Goal: Task Accomplishment & Management: Manage account settings

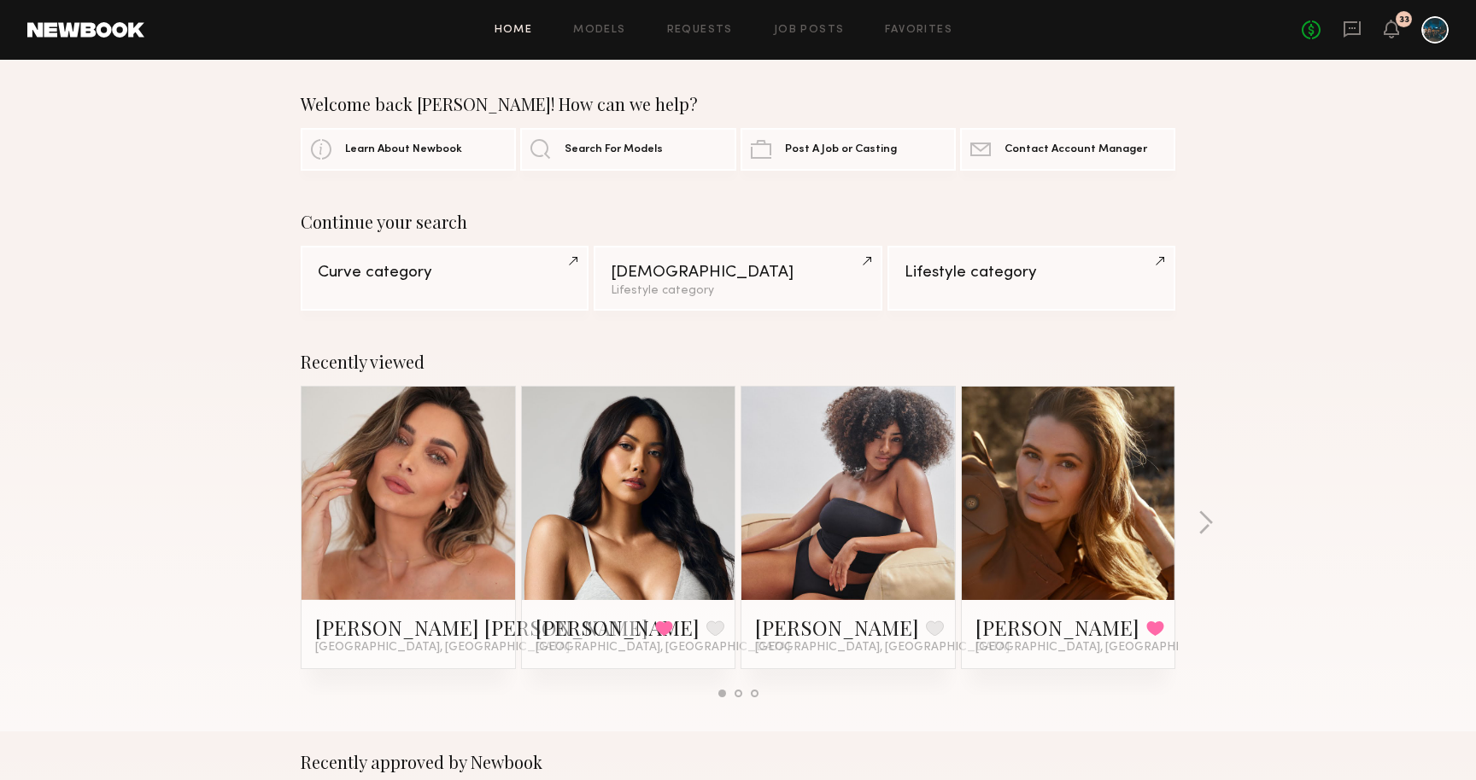
click at [1430, 42] on div at bounding box center [1434, 29] width 27 height 27
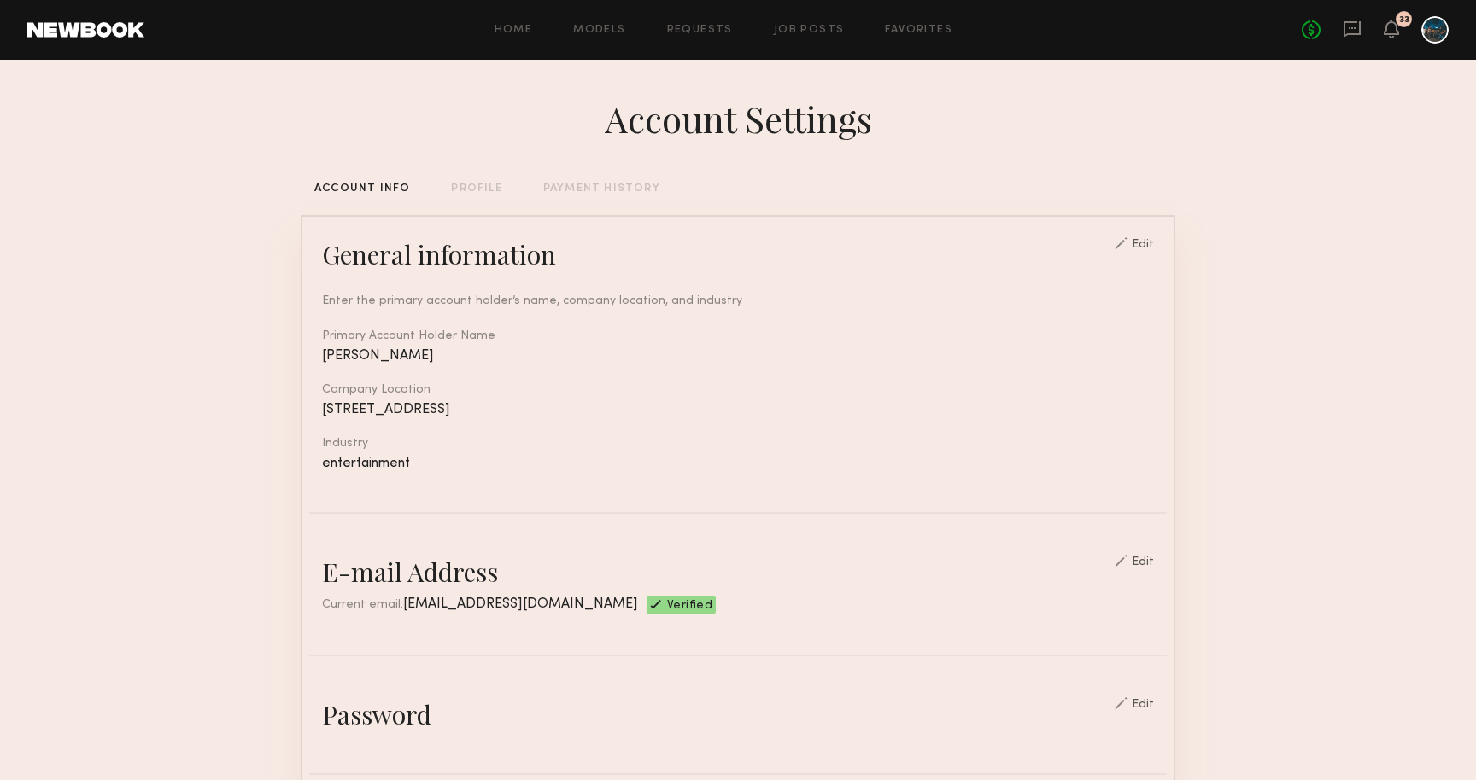
click at [580, 187] on div "PAYMENT HISTORY" at bounding box center [601, 189] width 117 height 11
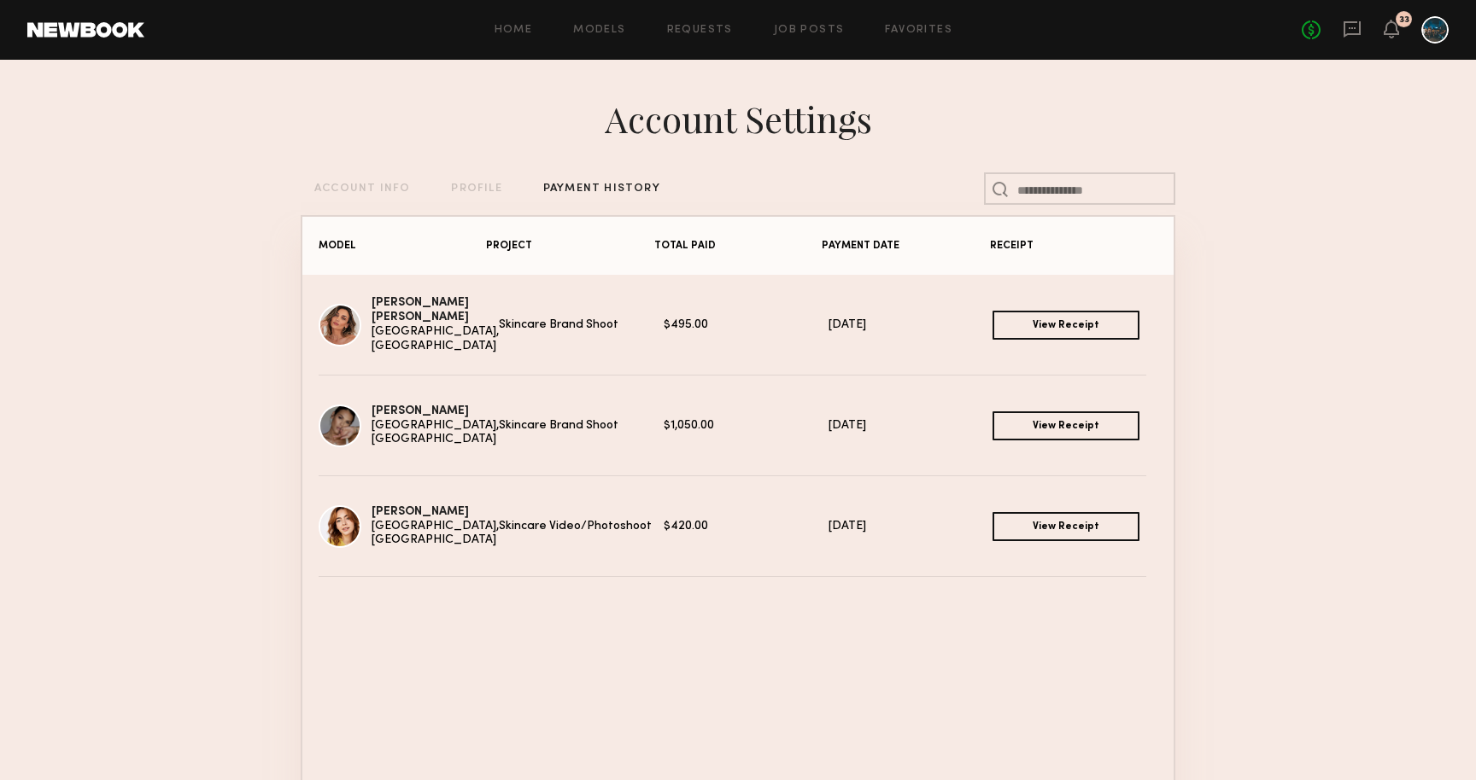
click at [1033, 324] on link "View Receipt" at bounding box center [1065, 325] width 147 height 29
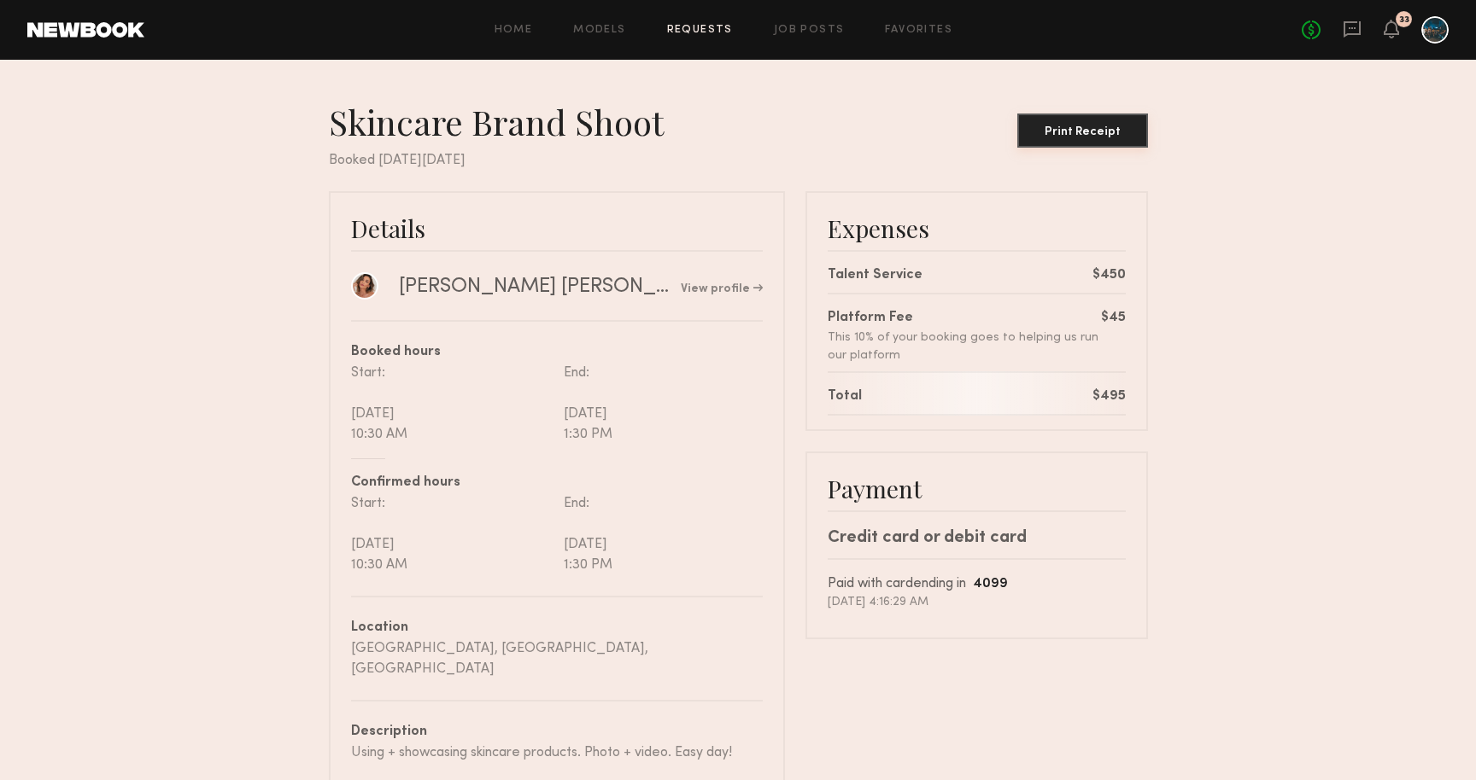
click at [1081, 135] on div "Print Receipt" at bounding box center [1082, 132] width 117 height 12
